Goal: Check status: Check status

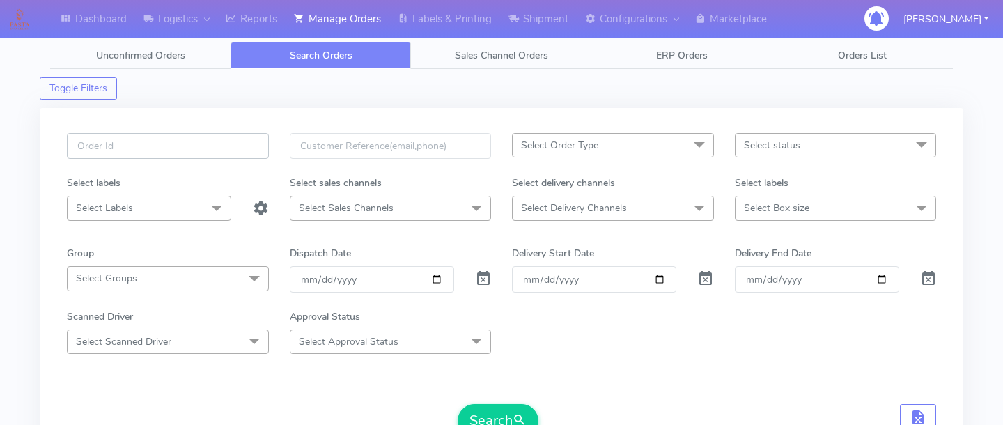
click at [235, 157] on input "text" at bounding box center [168, 146] width 202 height 26
paste input "1625942"
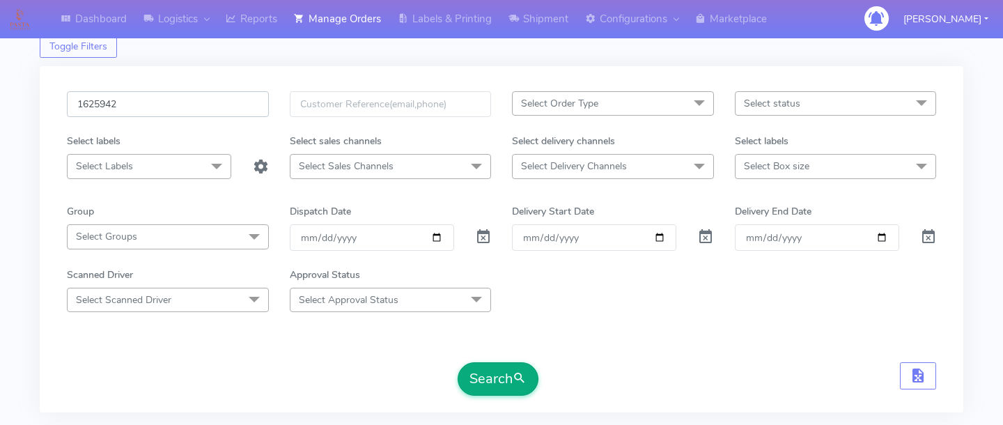
type input "1625942"
click at [508, 386] on button "Search" at bounding box center [498, 378] width 81 height 33
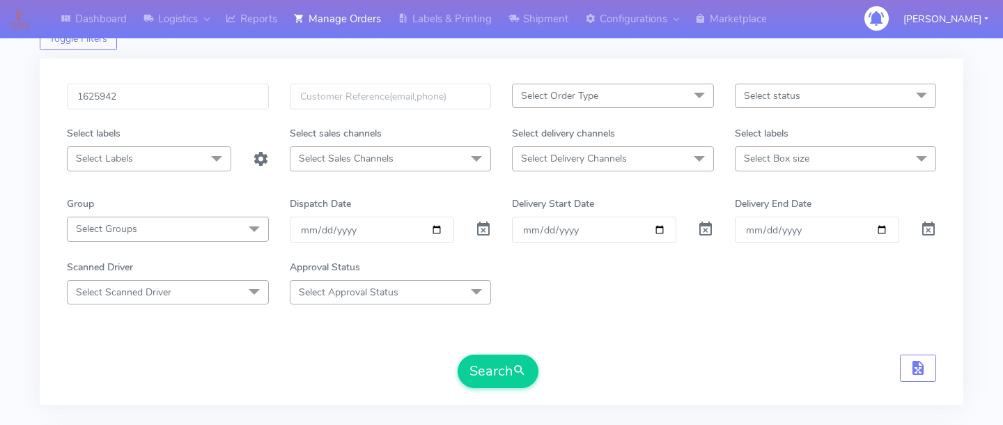
scroll to position [0, 0]
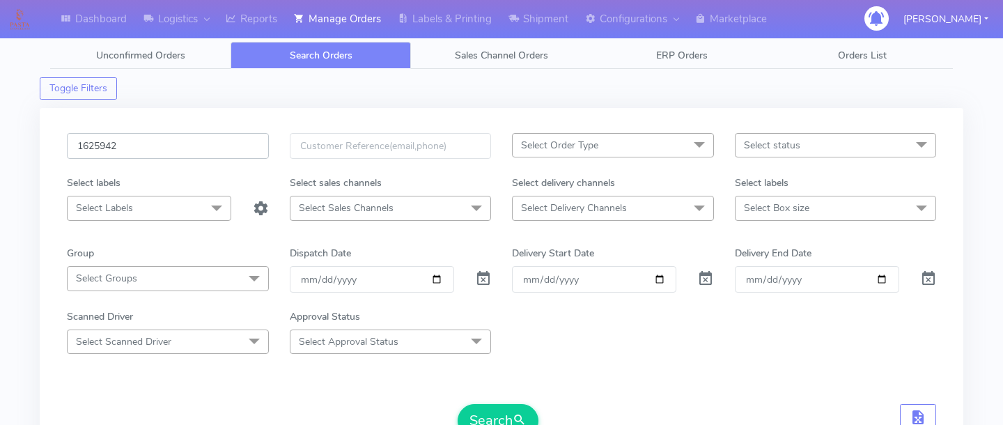
click at [182, 146] on input "1625942" at bounding box center [168, 146] width 202 height 26
paste input "1625692"
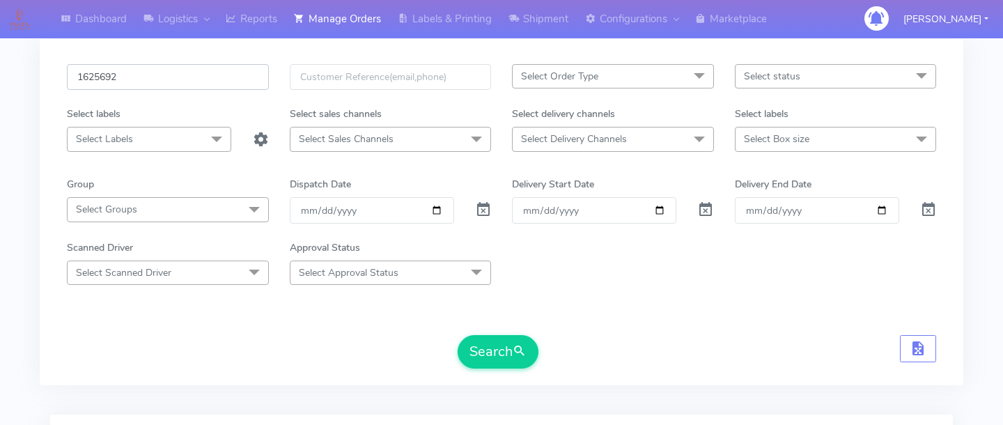
scroll to position [72, 0]
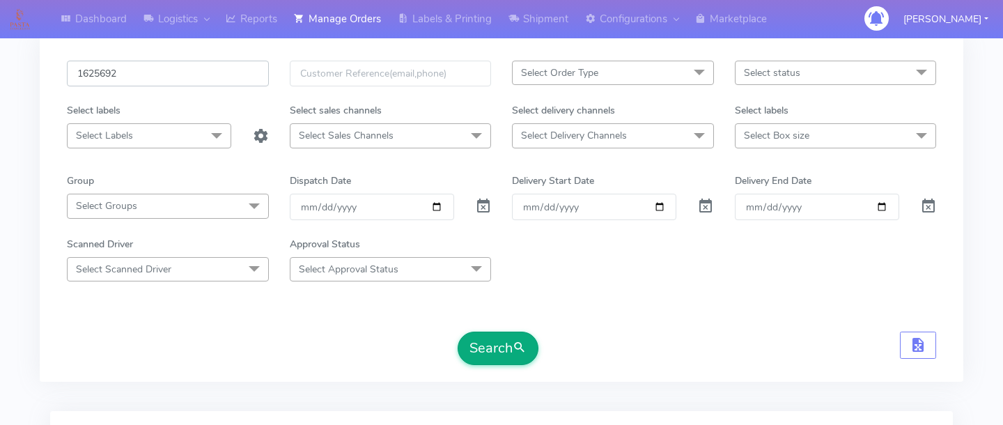
type input "1625692"
click at [507, 347] on button "Search" at bounding box center [498, 348] width 81 height 33
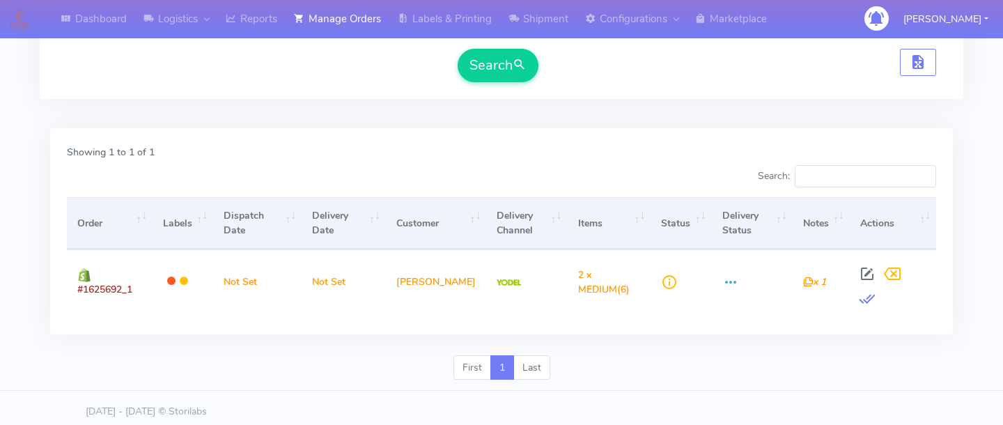
scroll to position [0, 0]
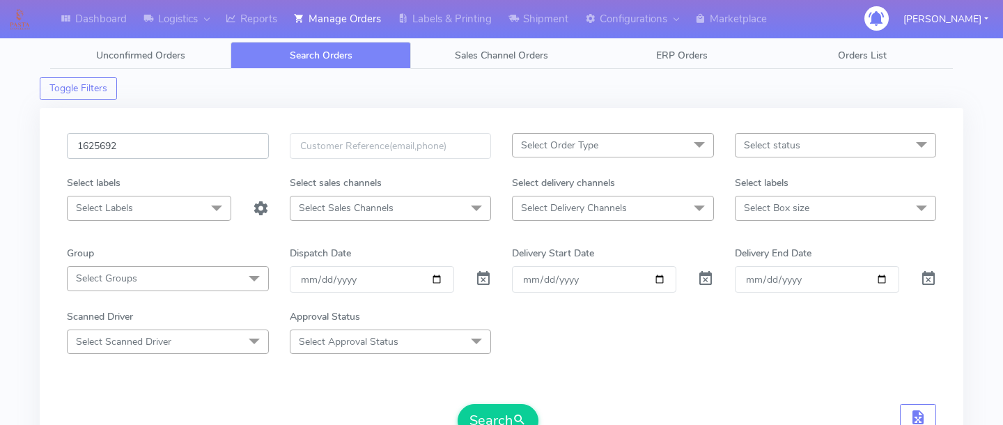
click at [156, 144] on input "1625692" at bounding box center [168, 146] width 202 height 26
paste input "1625938"
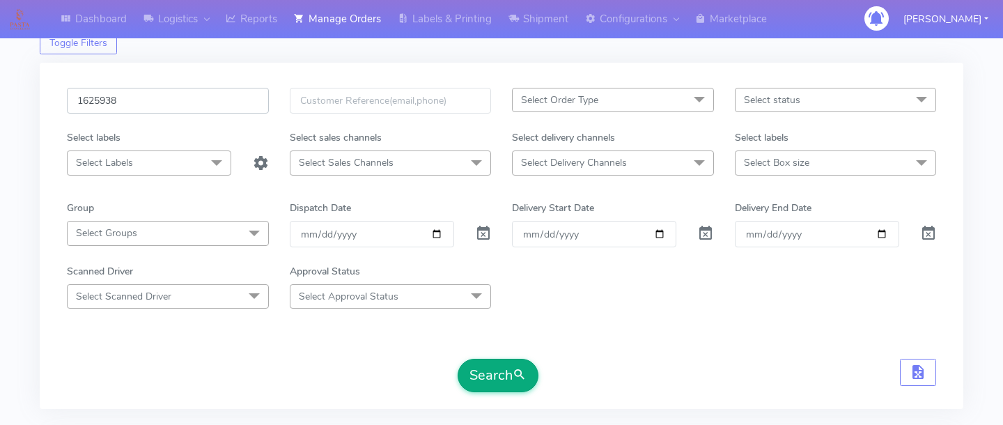
type input "1625938"
click at [506, 375] on button "Search" at bounding box center [498, 375] width 81 height 33
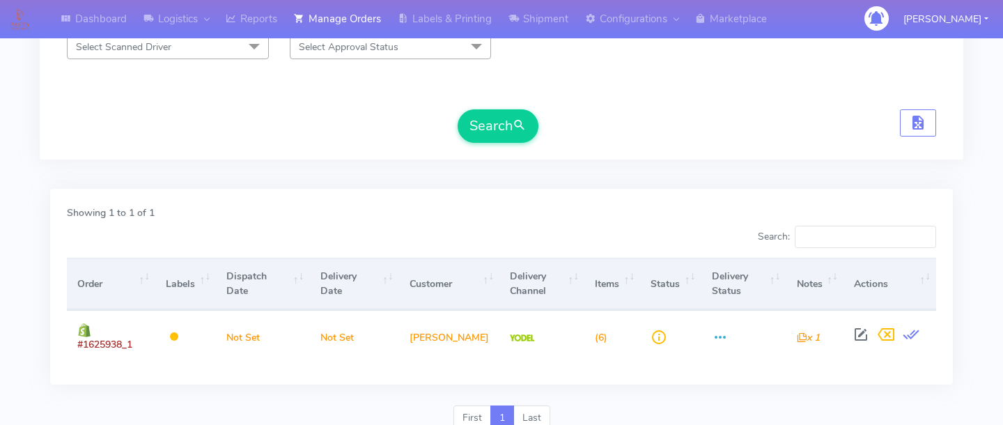
scroll to position [0, 0]
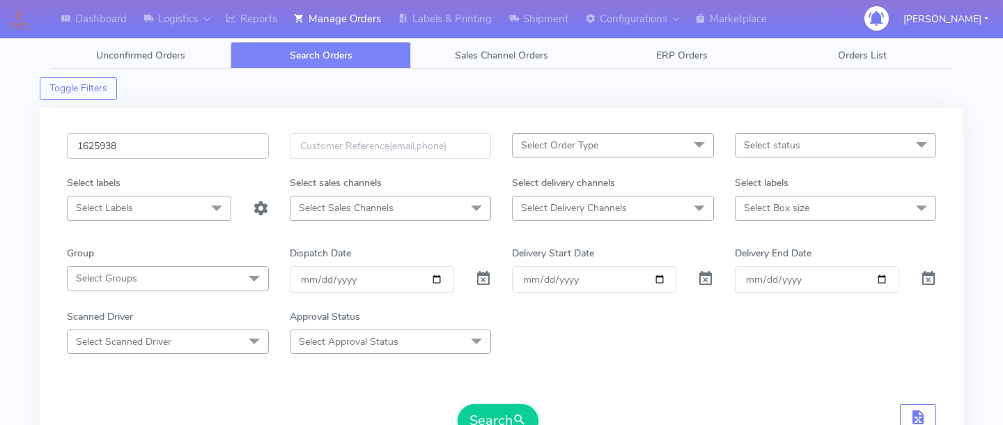
click at [177, 148] on input "1625938" at bounding box center [168, 146] width 202 height 26
paste input "1625942A"
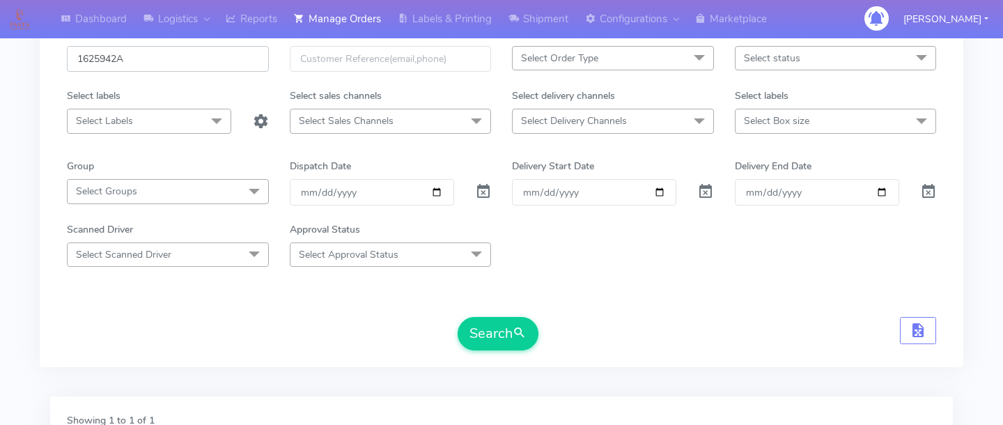
scroll to position [98, 0]
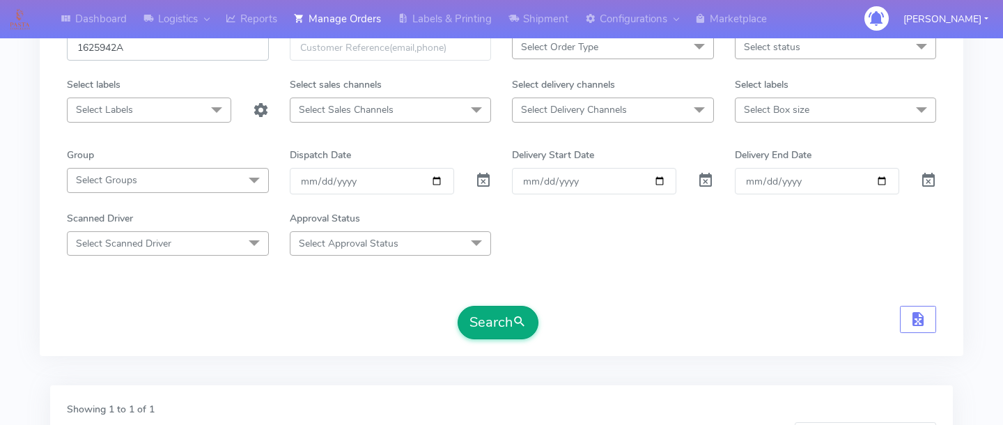
type input "1625942A"
click at [511, 309] on button "Search" at bounding box center [498, 322] width 81 height 33
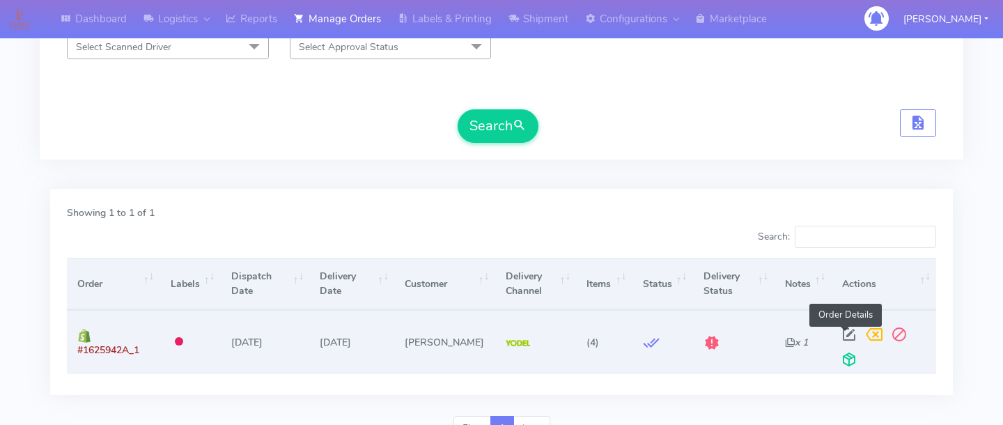
click at [842, 332] on span at bounding box center [849, 337] width 25 height 13
select select "5"
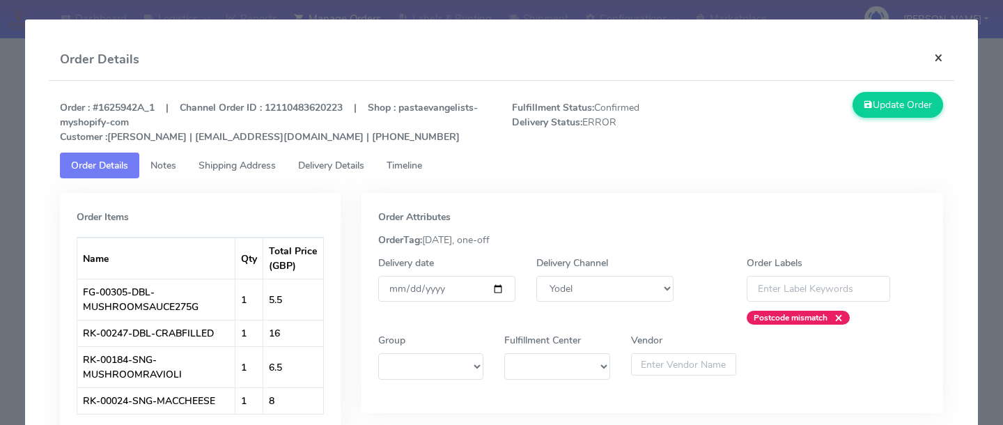
click at [944, 54] on button "×" at bounding box center [938, 57] width 31 height 37
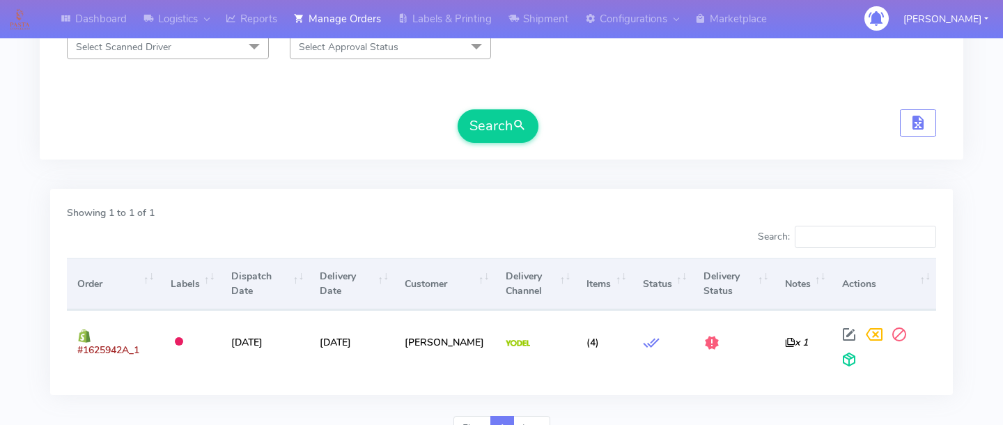
scroll to position [0, 0]
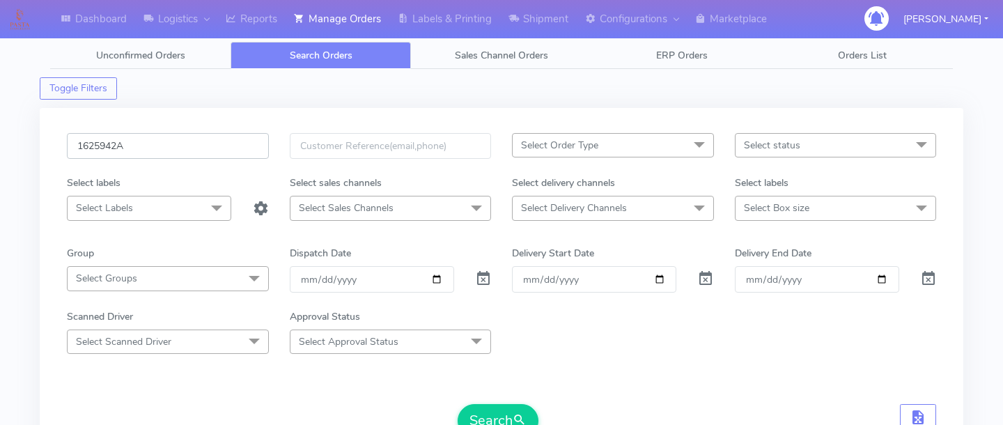
click at [196, 158] on input "1625942A" at bounding box center [168, 146] width 202 height 26
paste input "1625896"
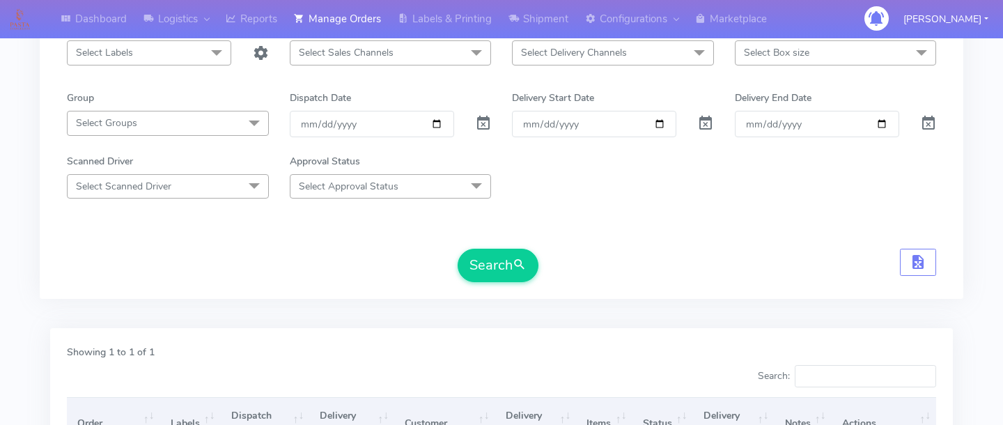
scroll to position [232, 0]
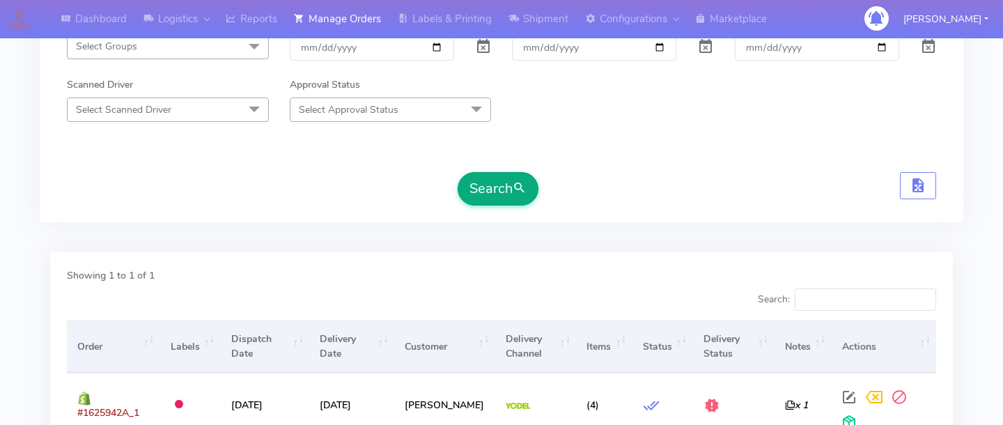
type input "1625896"
click at [508, 202] on button "Search" at bounding box center [498, 188] width 81 height 33
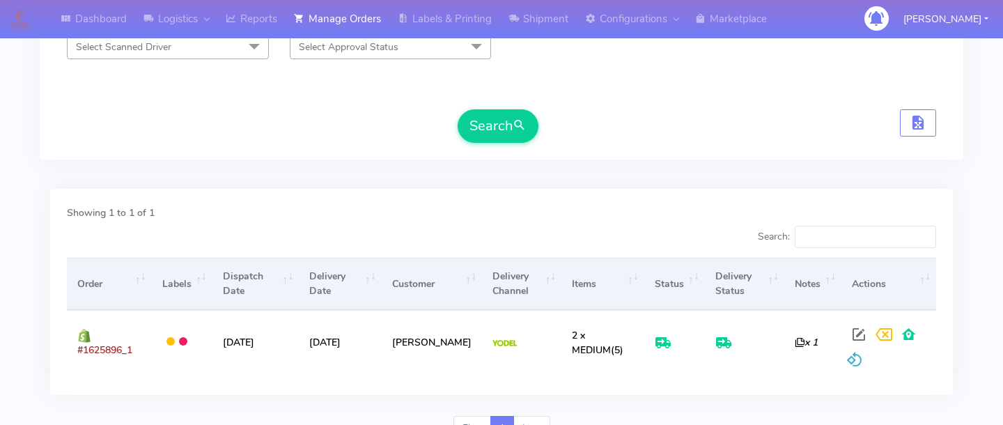
scroll to position [0, 0]
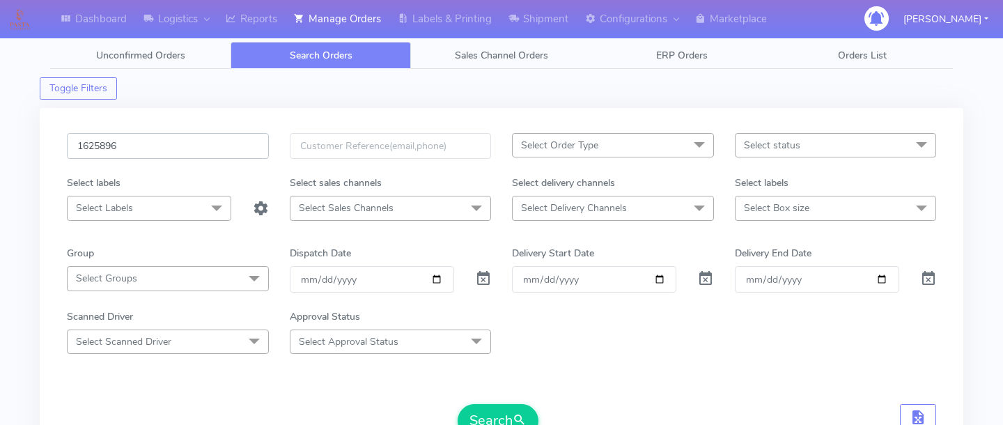
click at [191, 144] on input "1625896" at bounding box center [168, 146] width 202 height 26
paste input "1625967"
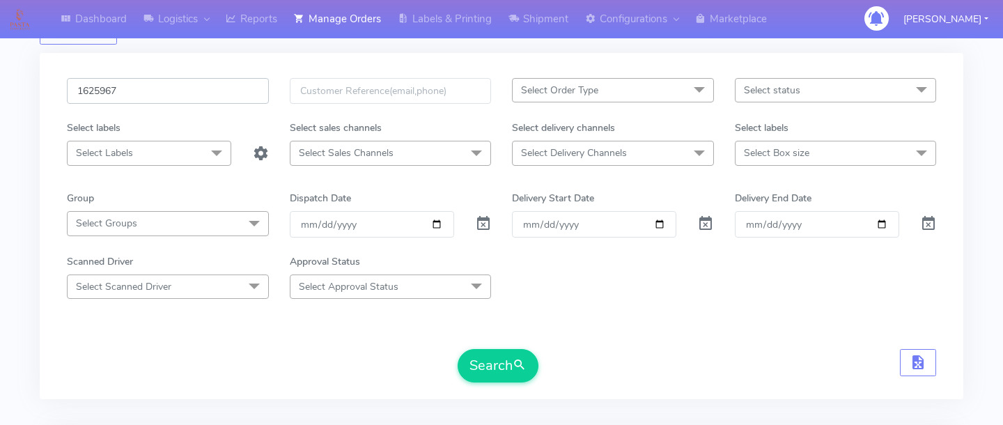
scroll to position [63, 0]
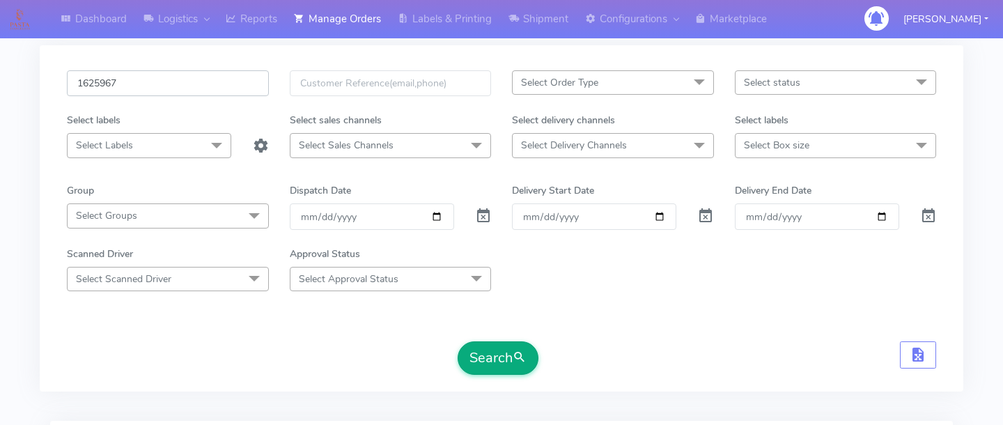
type input "1625967"
click at [502, 342] on button "Search" at bounding box center [498, 357] width 81 height 33
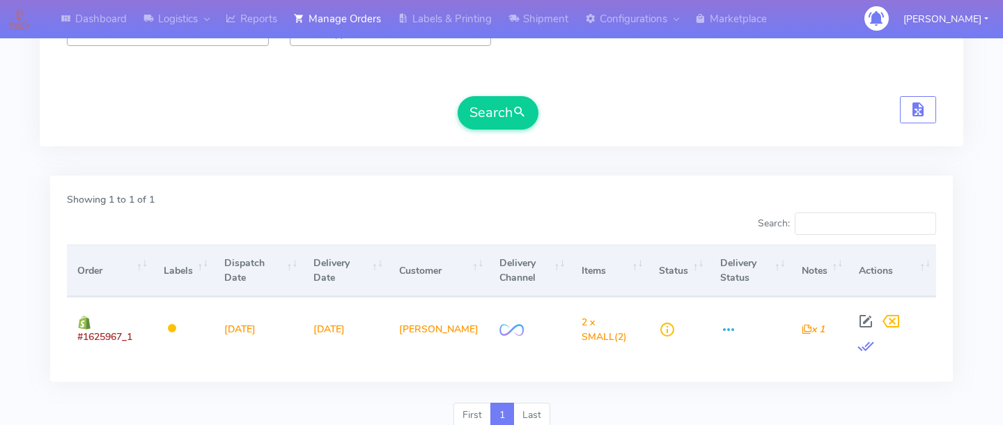
scroll to position [314, 0]
